Goal: Task Accomplishment & Management: Use online tool/utility

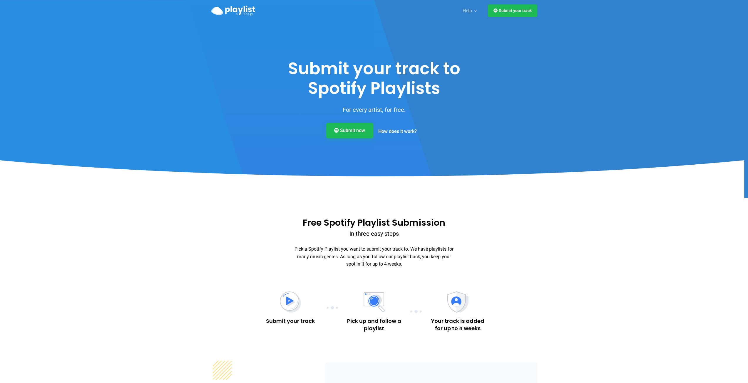
click at [340, 130] on link "Submit now" at bounding box center [349, 130] width 47 height 15
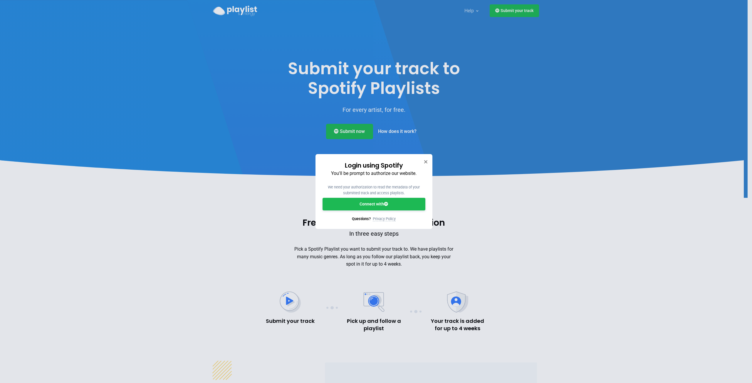
click at [376, 203] on link "Connect with" at bounding box center [374, 204] width 103 height 13
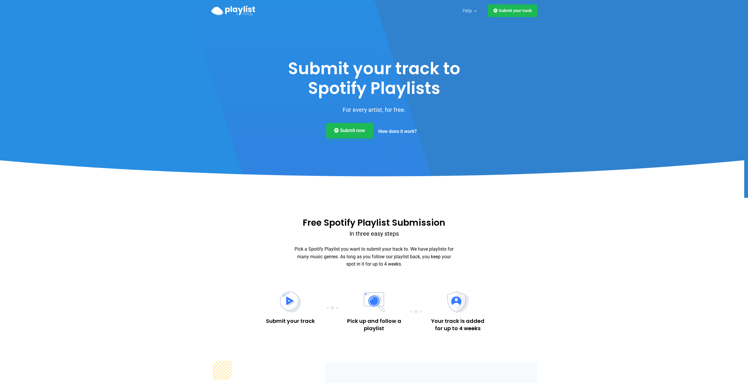
click at [340, 128] on link "Submit now" at bounding box center [349, 130] width 47 height 15
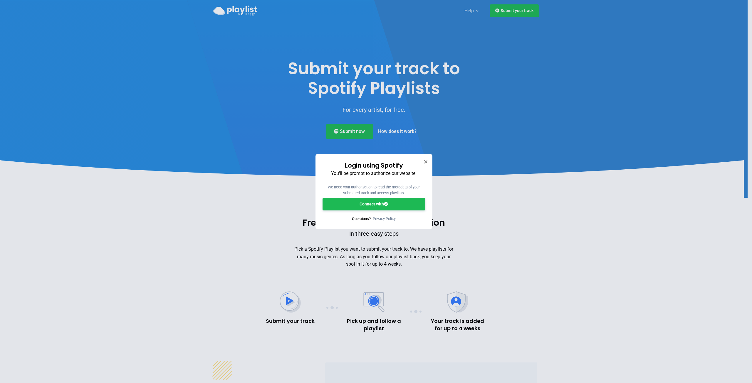
click at [380, 204] on link "Connect with" at bounding box center [374, 204] width 103 height 13
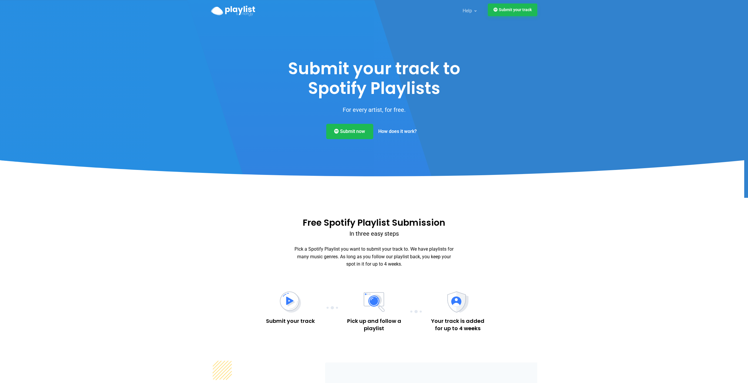
click at [505, 13] on link "Submit your track" at bounding box center [512, 10] width 49 height 13
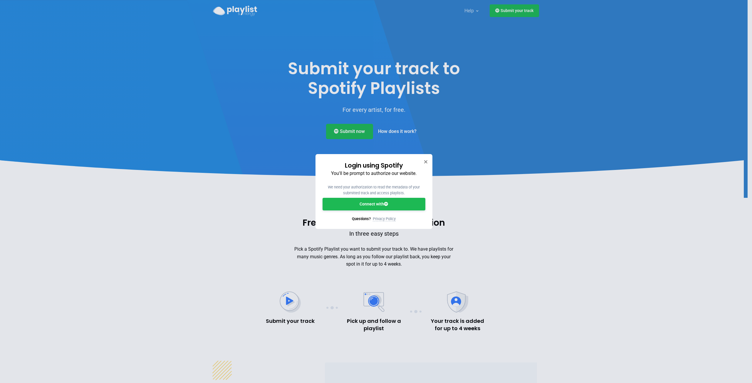
click at [392, 205] on link "Connect with" at bounding box center [374, 204] width 103 height 13
